Goal: Task Accomplishment & Management: Use online tool/utility

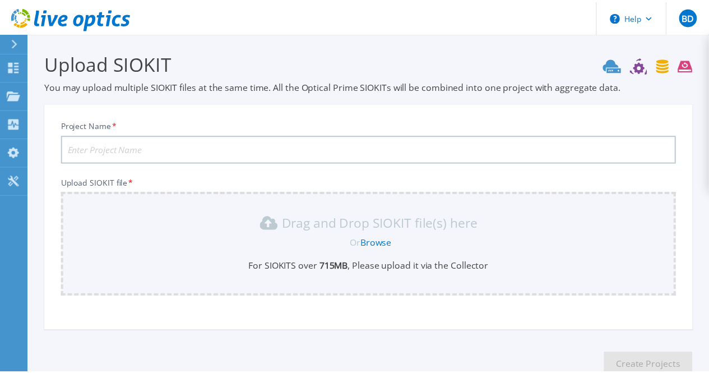
scroll to position [71, 0]
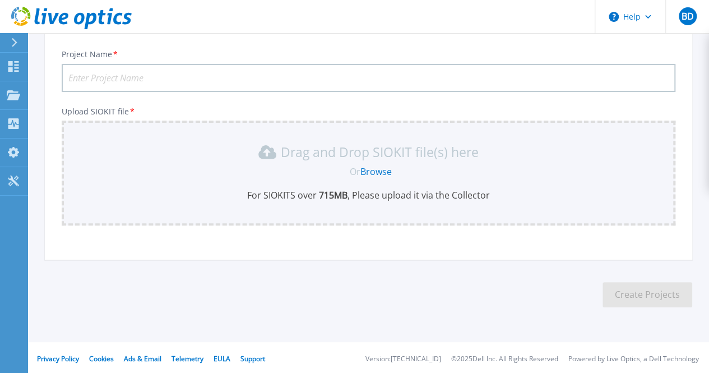
click at [189, 71] on input "Project Name *" at bounding box center [369, 78] width 614 height 28
click at [438, 76] on input "Project Name *" at bounding box center [369, 78] width 614 height 28
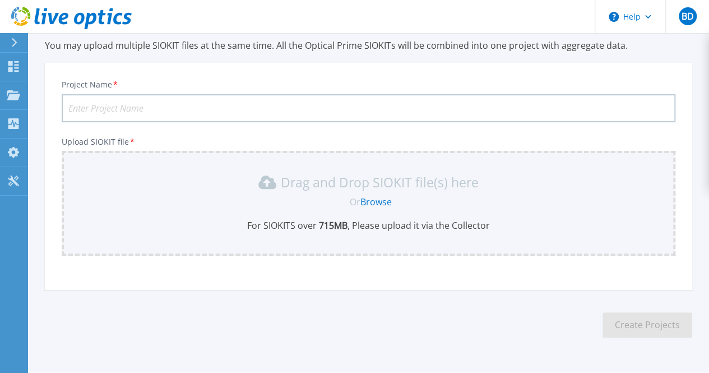
scroll to position [0, 0]
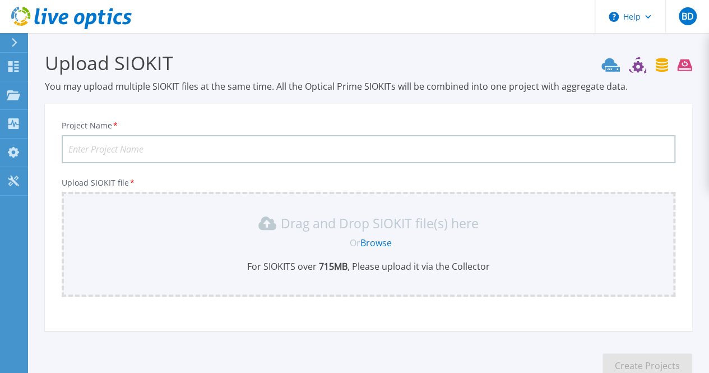
click at [379, 241] on link "Browse" at bounding box center [375, 242] width 31 height 12
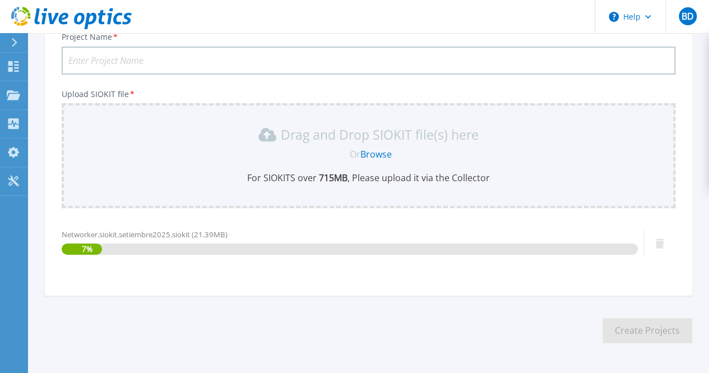
scroll to position [71, 0]
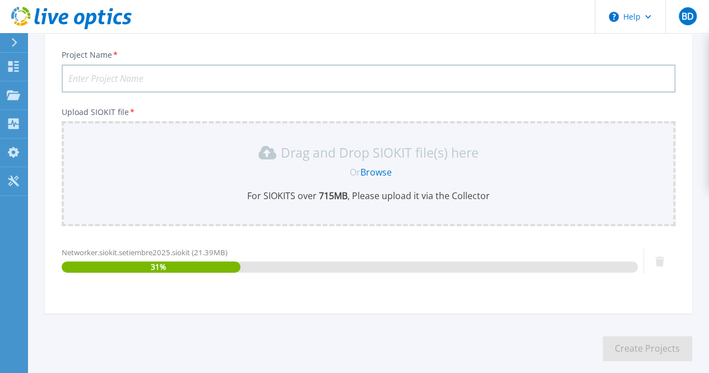
click at [245, 72] on input "Project Name *" at bounding box center [369, 78] width 614 height 28
click at [162, 77] on input "Facturacion.Mensual.Agosto.2025" at bounding box center [369, 78] width 614 height 28
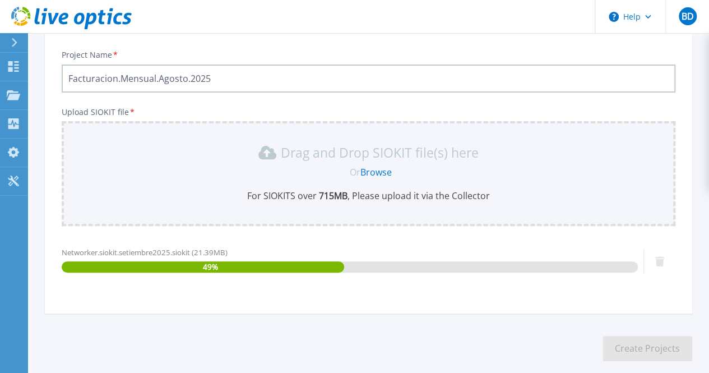
drag, startPoint x: 160, startPoint y: 77, endPoint x: 166, endPoint y: 77, distance: 6.2
click at [166, 77] on input "Facturacion.Mensual.Agosto.2025" at bounding box center [369, 78] width 614 height 28
drag, startPoint x: 158, startPoint y: 77, endPoint x: 183, endPoint y: 77, distance: 24.7
click at [183, 77] on input "Facturacion.Mensual.Agosto.2025" at bounding box center [369, 78] width 614 height 28
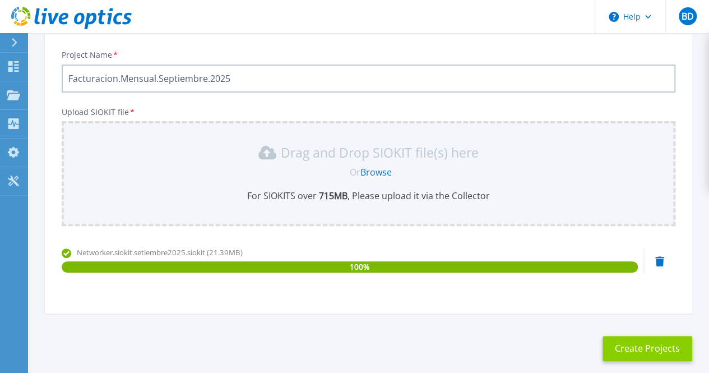
type input "Facturacion.Mensual.Septiembre.2025"
click at [661, 347] on button "Create Projects" at bounding box center [647, 348] width 90 height 25
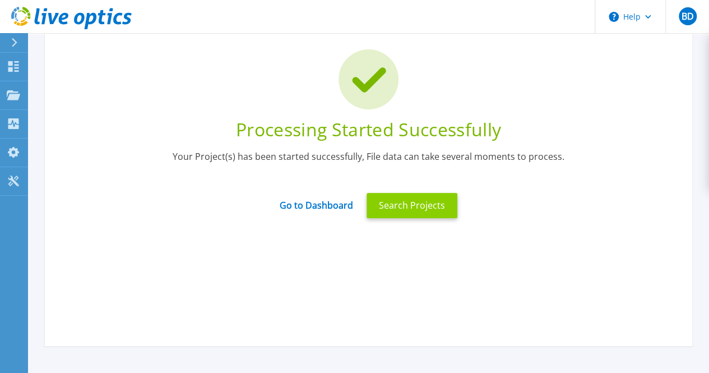
click at [431, 208] on button "Search Projects" at bounding box center [411, 205] width 91 height 25
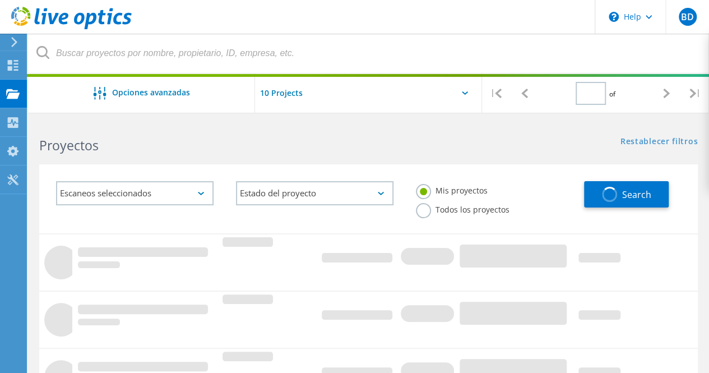
type input "1"
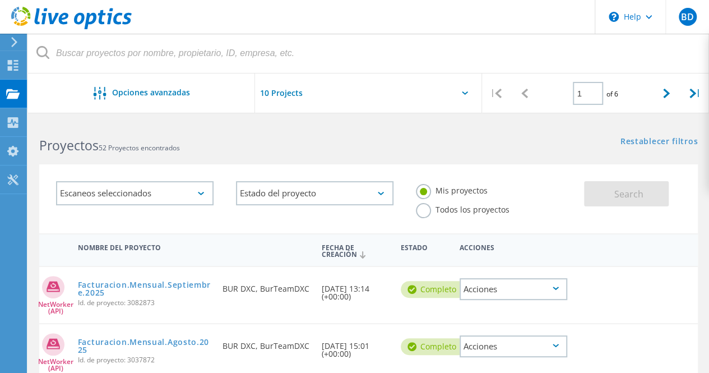
click at [558, 284] on div "Acciones" at bounding box center [514, 289] width 108 height 22
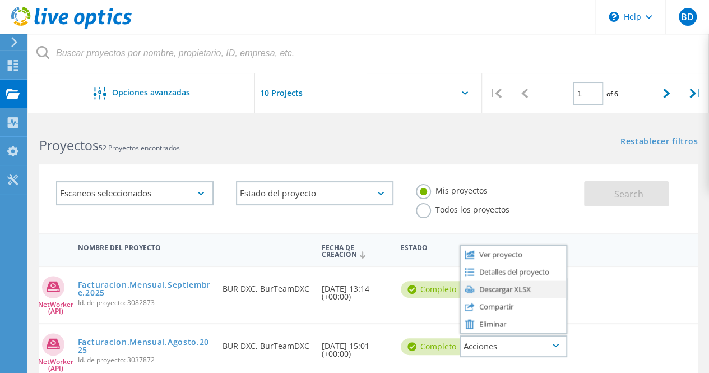
click at [507, 286] on div "Descargar XLSX" at bounding box center [513, 288] width 105 height 17
